Goal: Navigation & Orientation: Find specific page/section

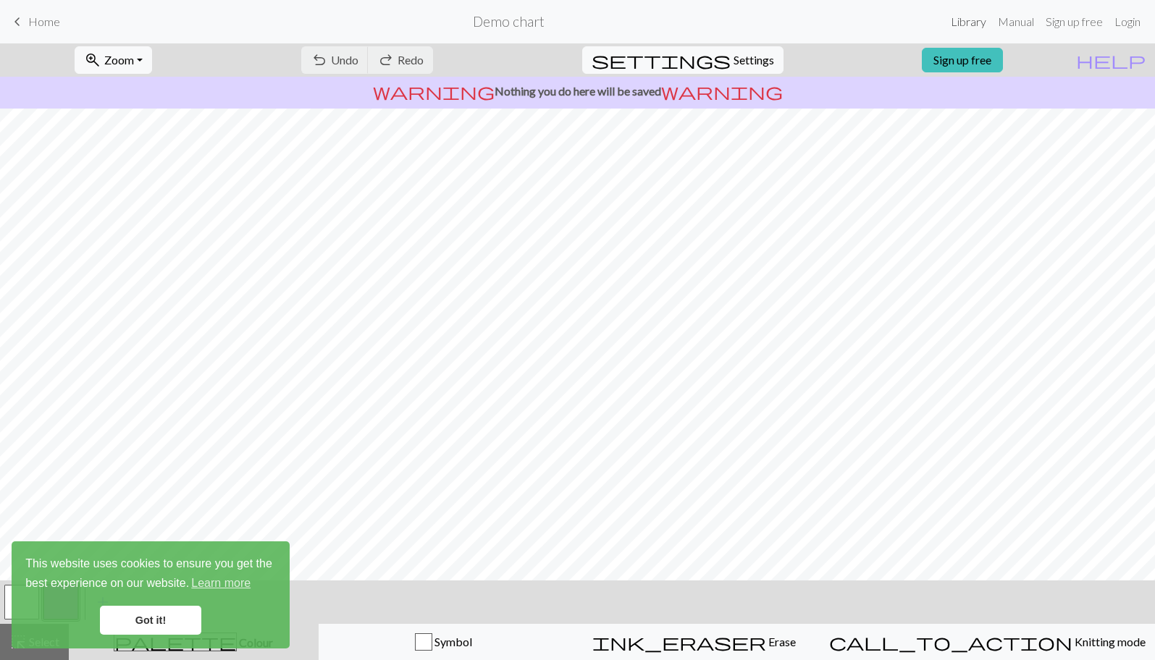
click at [969, 22] on link "Library" at bounding box center [968, 21] width 47 height 29
click at [166, 619] on link "Got it!" at bounding box center [150, 620] width 101 height 29
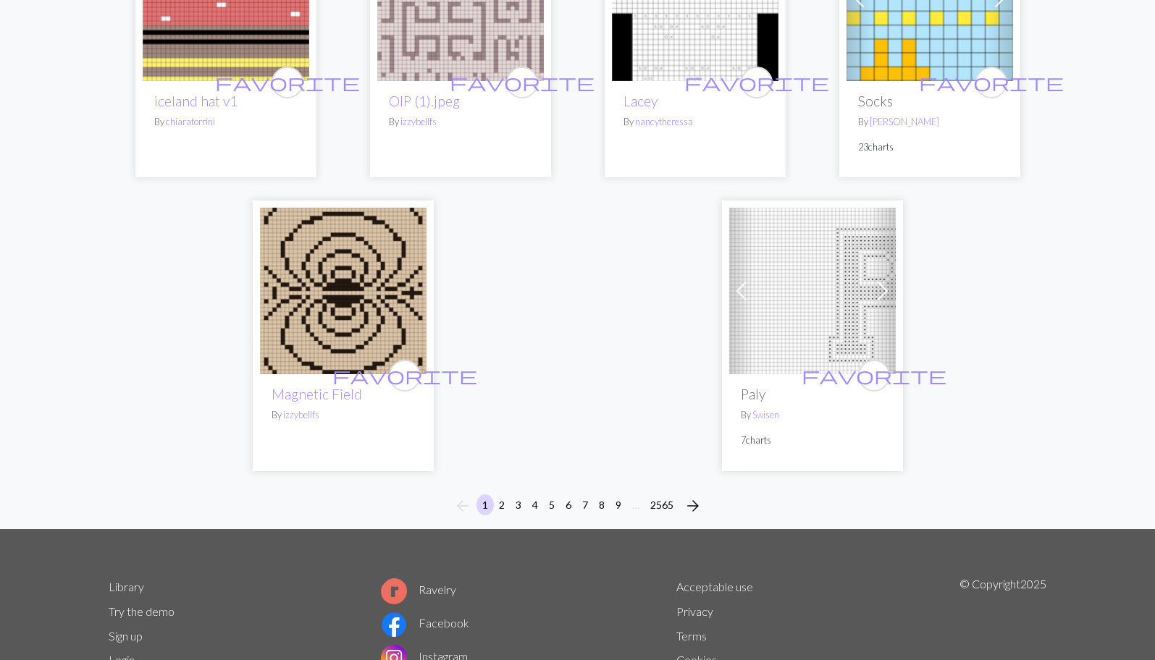
scroll to position [3666, 0]
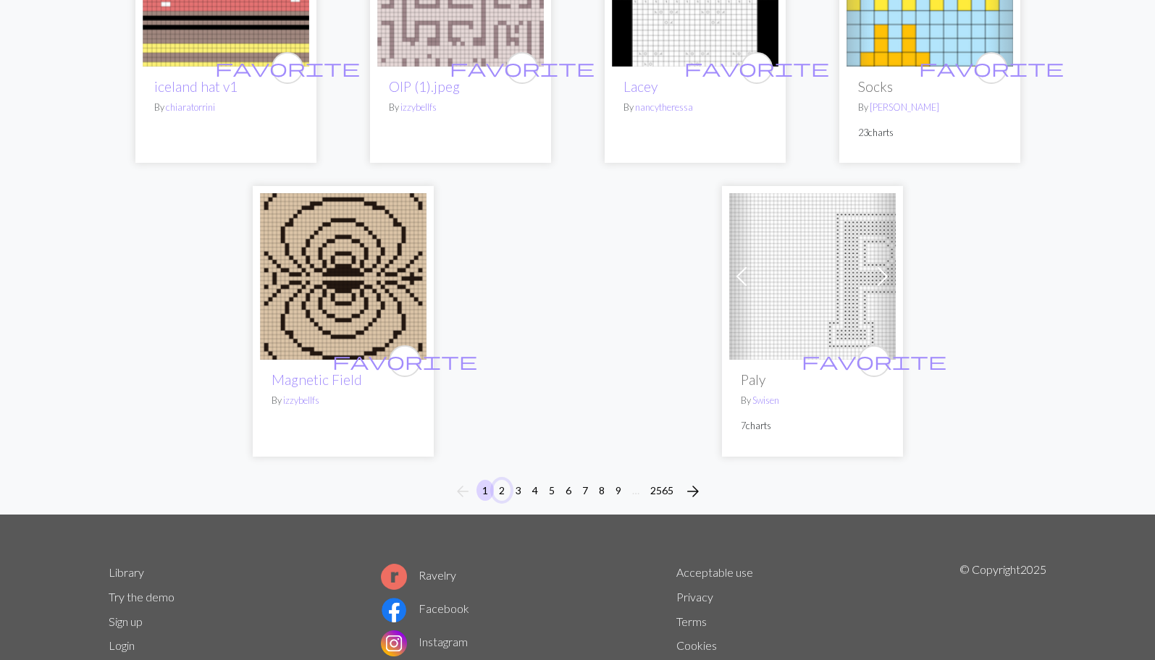
click at [504, 480] on button "2" at bounding box center [501, 490] width 17 height 21
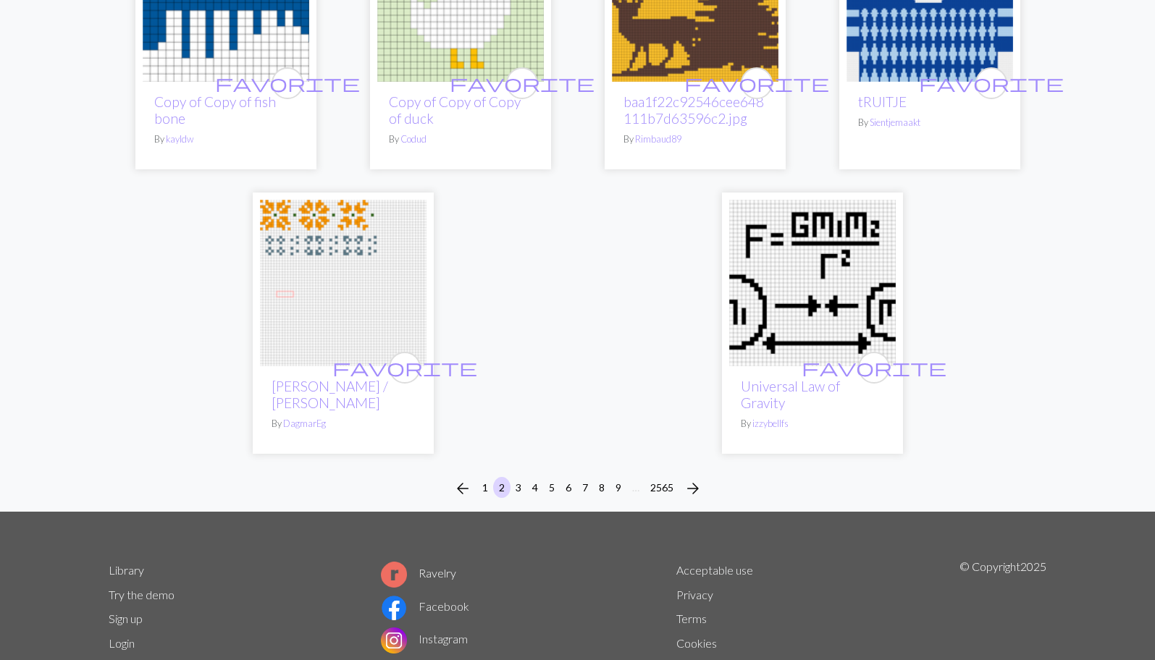
scroll to position [3677, 0]
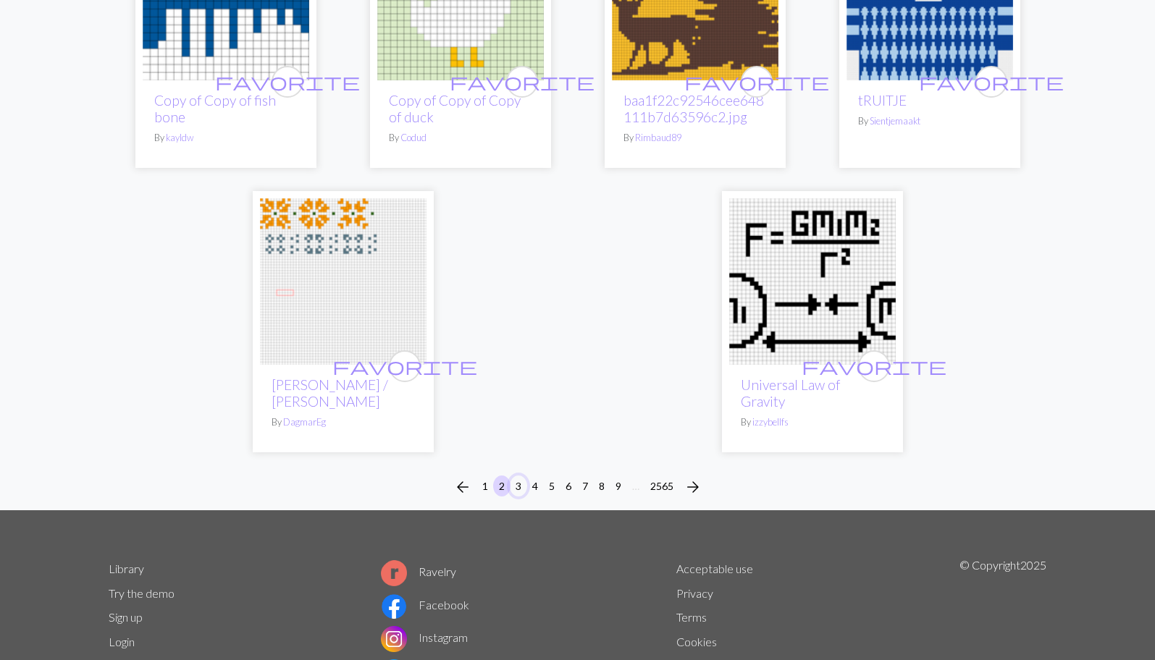
click at [518, 476] on button "3" at bounding box center [518, 486] width 17 height 21
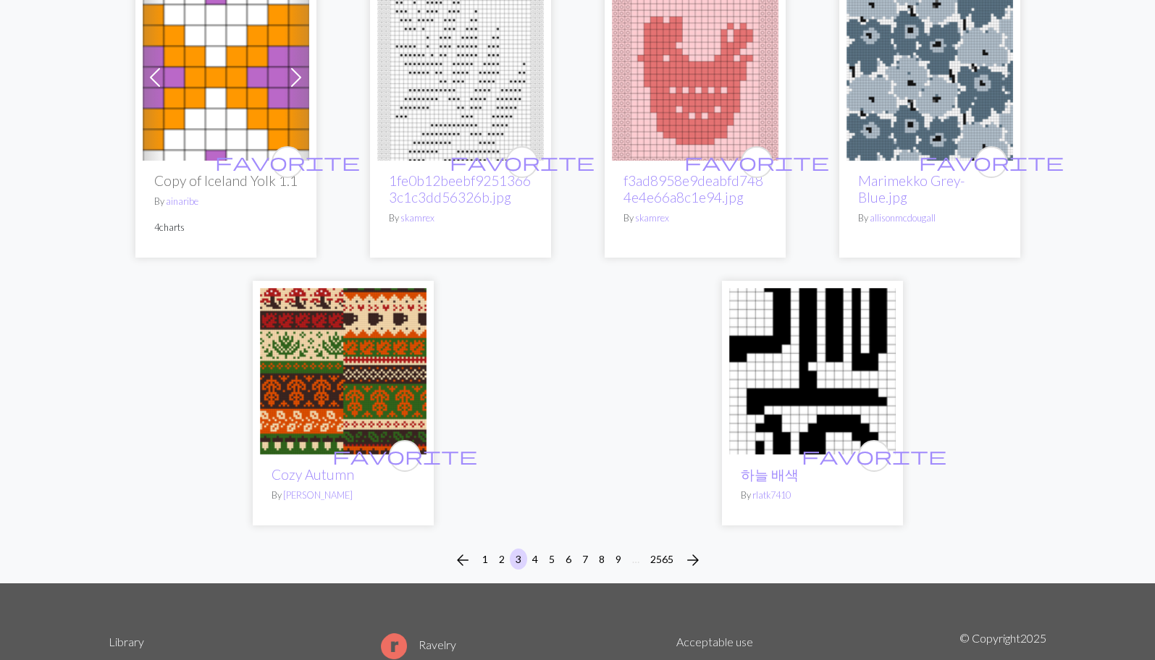
scroll to position [3588, 0]
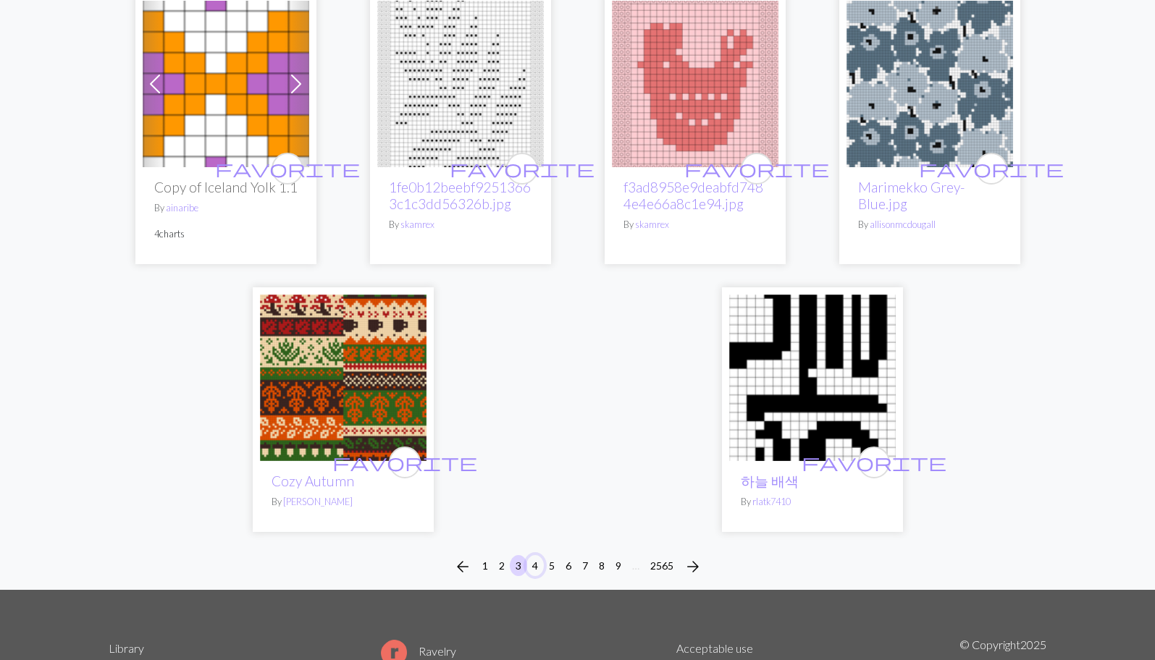
click at [532, 555] on button "4" at bounding box center [534, 565] width 17 height 21
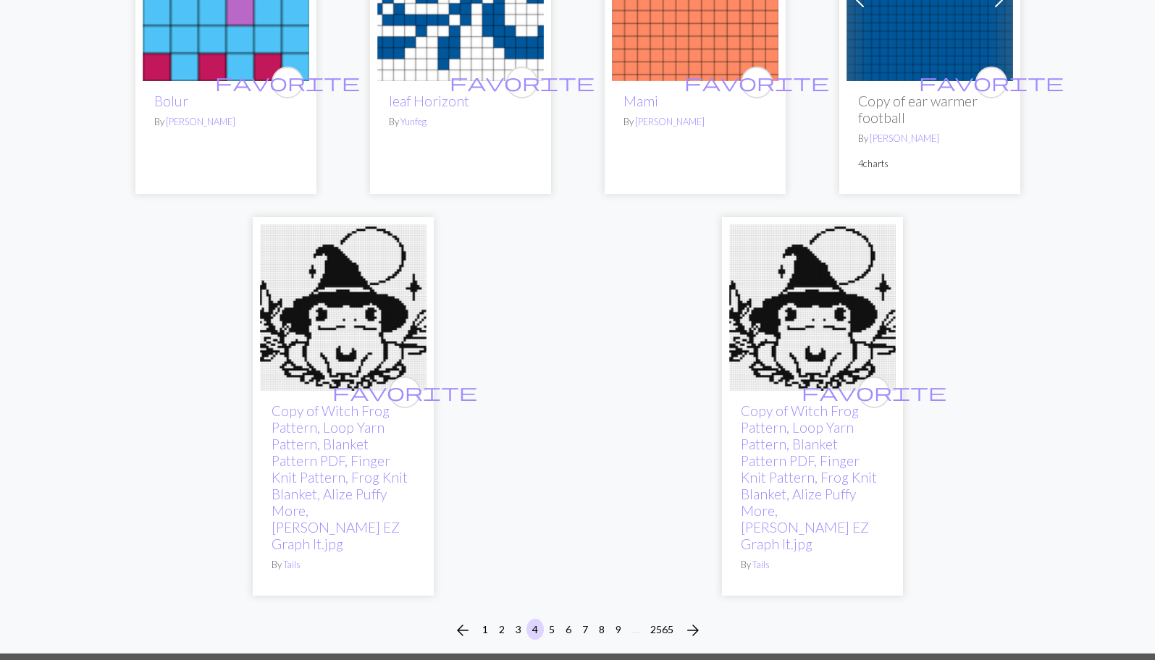
scroll to position [3645, 0]
